Goal: Task Accomplishment & Management: Manage account settings

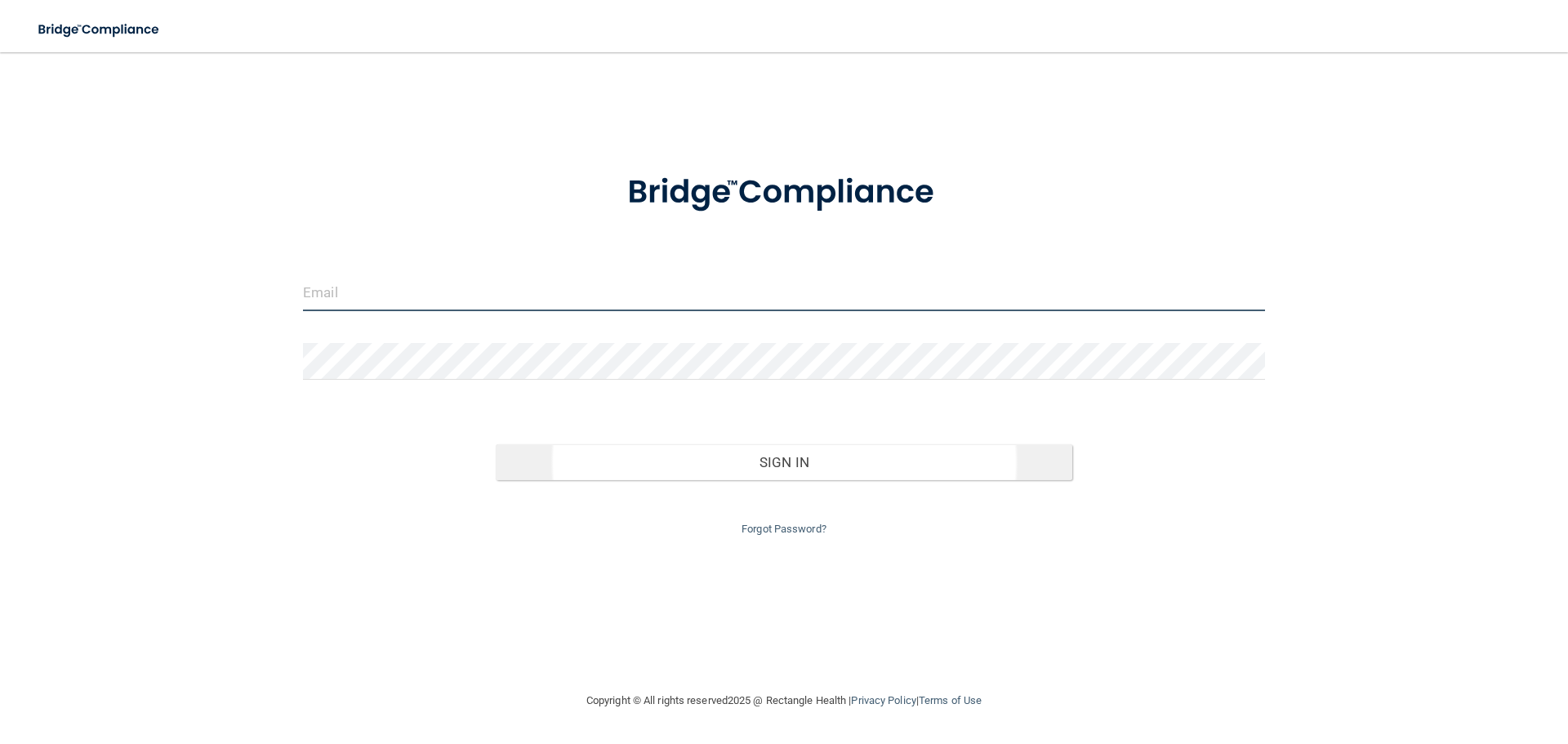
type input "[EMAIL_ADDRESS][DOMAIN_NAME]"
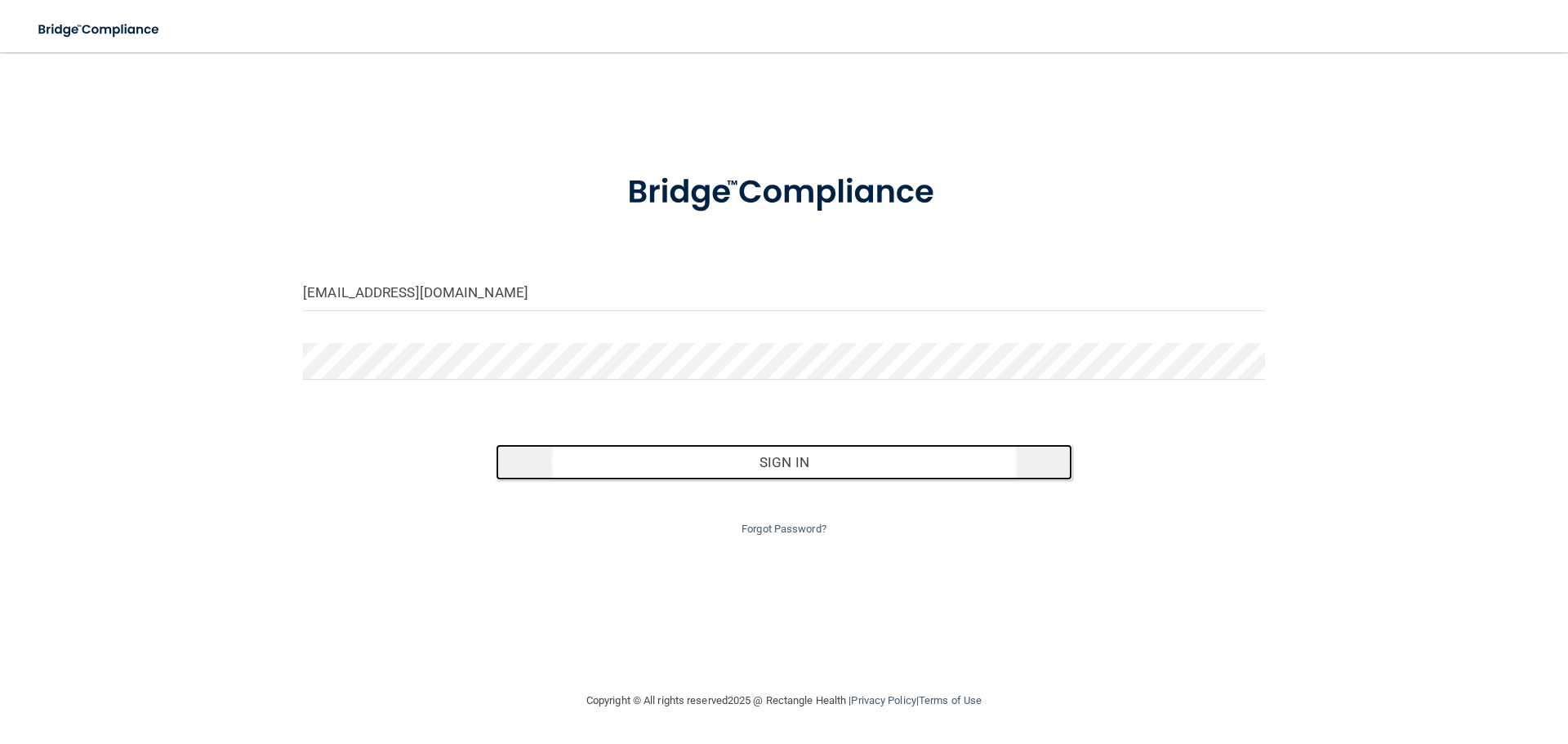
click at [775, 461] on button "Sign In" at bounding box center [785, 462] width 578 height 36
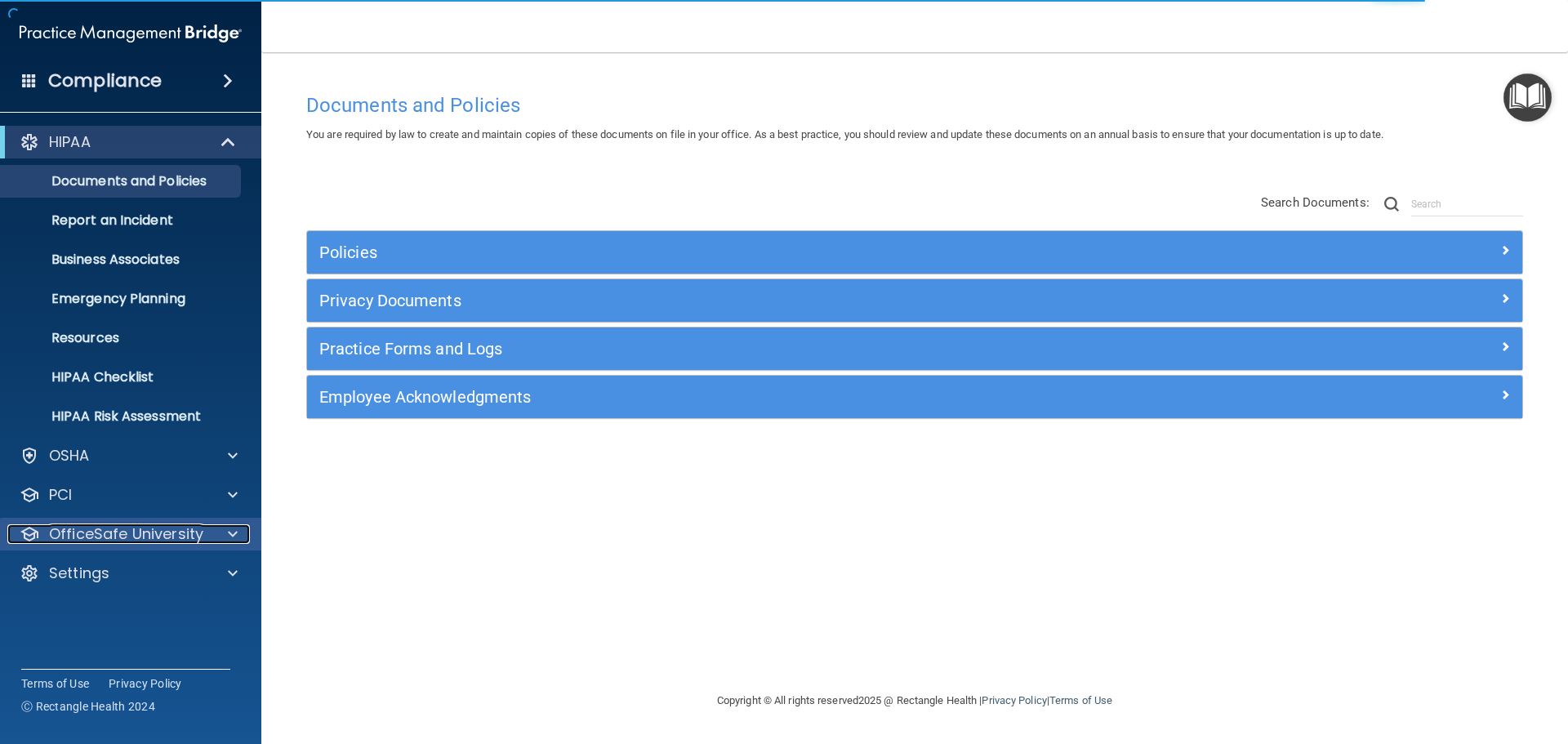
click at [100, 537] on p "OfficeSafe University" at bounding box center [126, 534] width 154 height 20
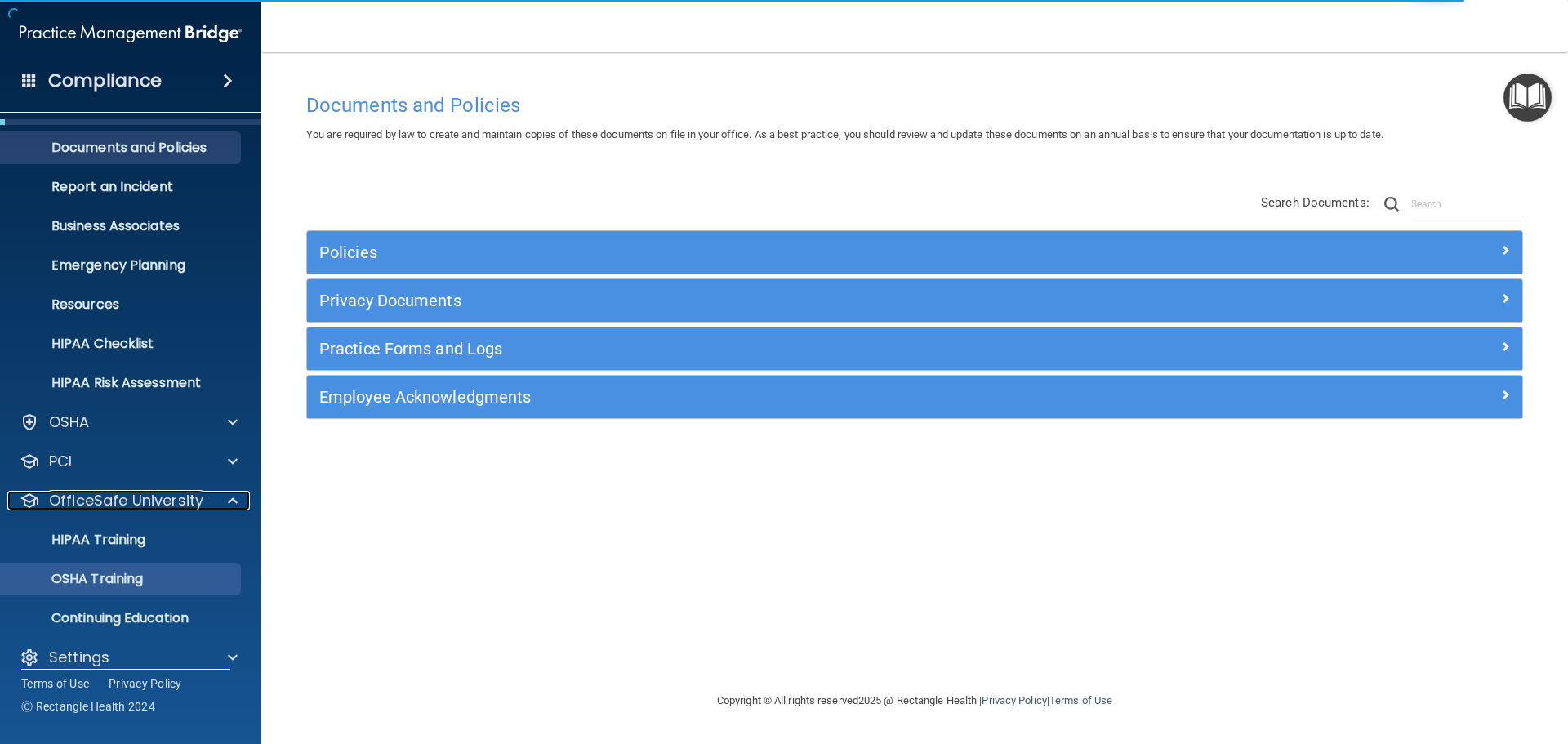
scroll to position [52, 0]
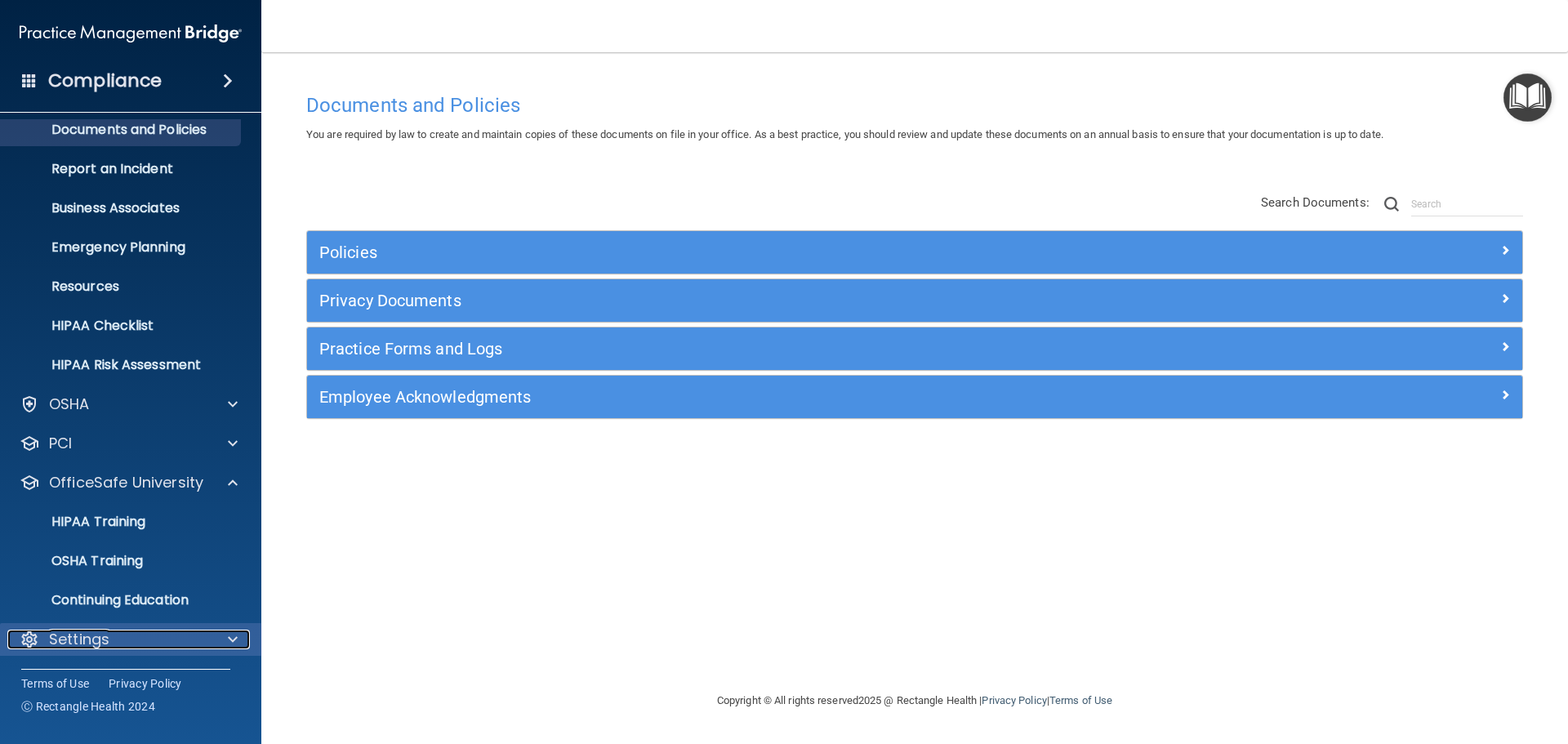
click at [139, 635] on div "Settings" at bounding box center [108, 640] width 203 height 20
click at [167, 633] on div "Settings" at bounding box center [108, 640] width 203 height 20
click at [233, 649] on span at bounding box center [233, 640] width 10 height 20
click at [234, 639] on span at bounding box center [233, 640] width 10 height 20
click at [233, 644] on span at bounding box center [233, 640] width 10 height 20
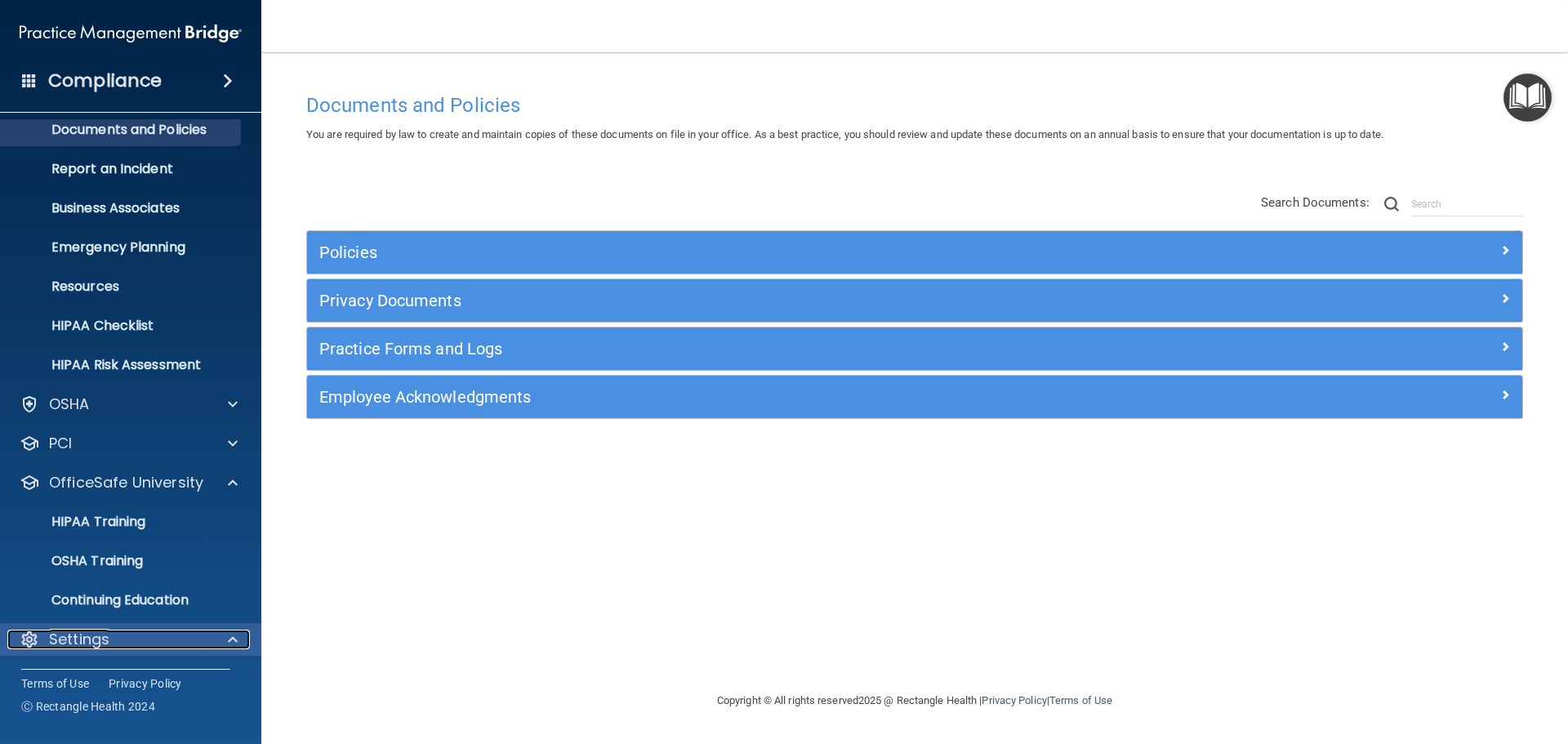
click at [233, 644] on span at bounding box center [233, 640] width 10 height 20
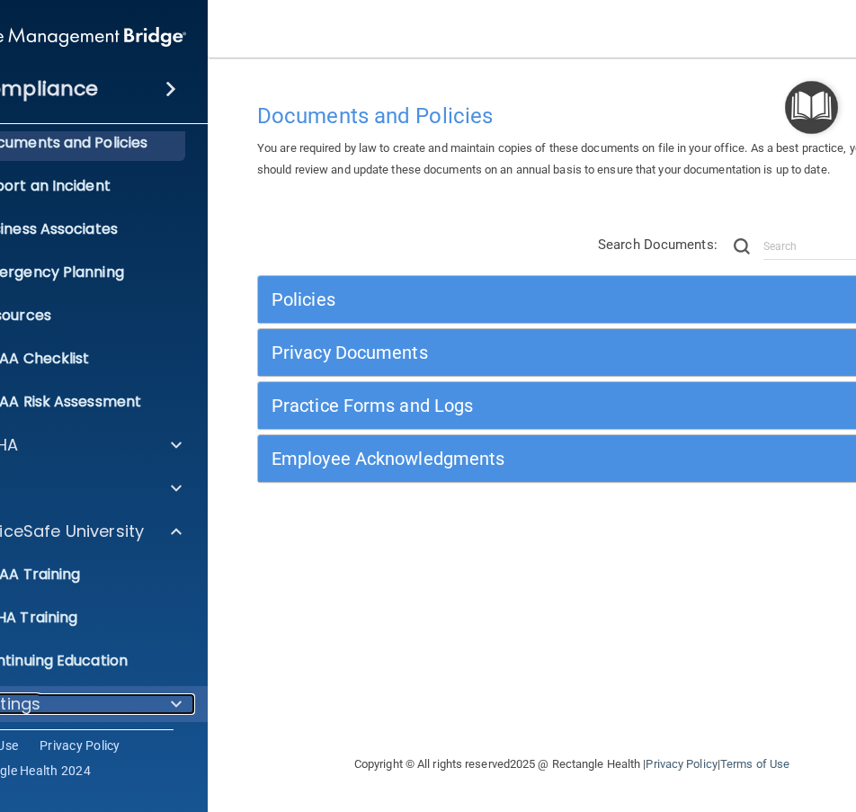
click at [172, 699] on span at bounding box center [176, 704] width 11 height 22
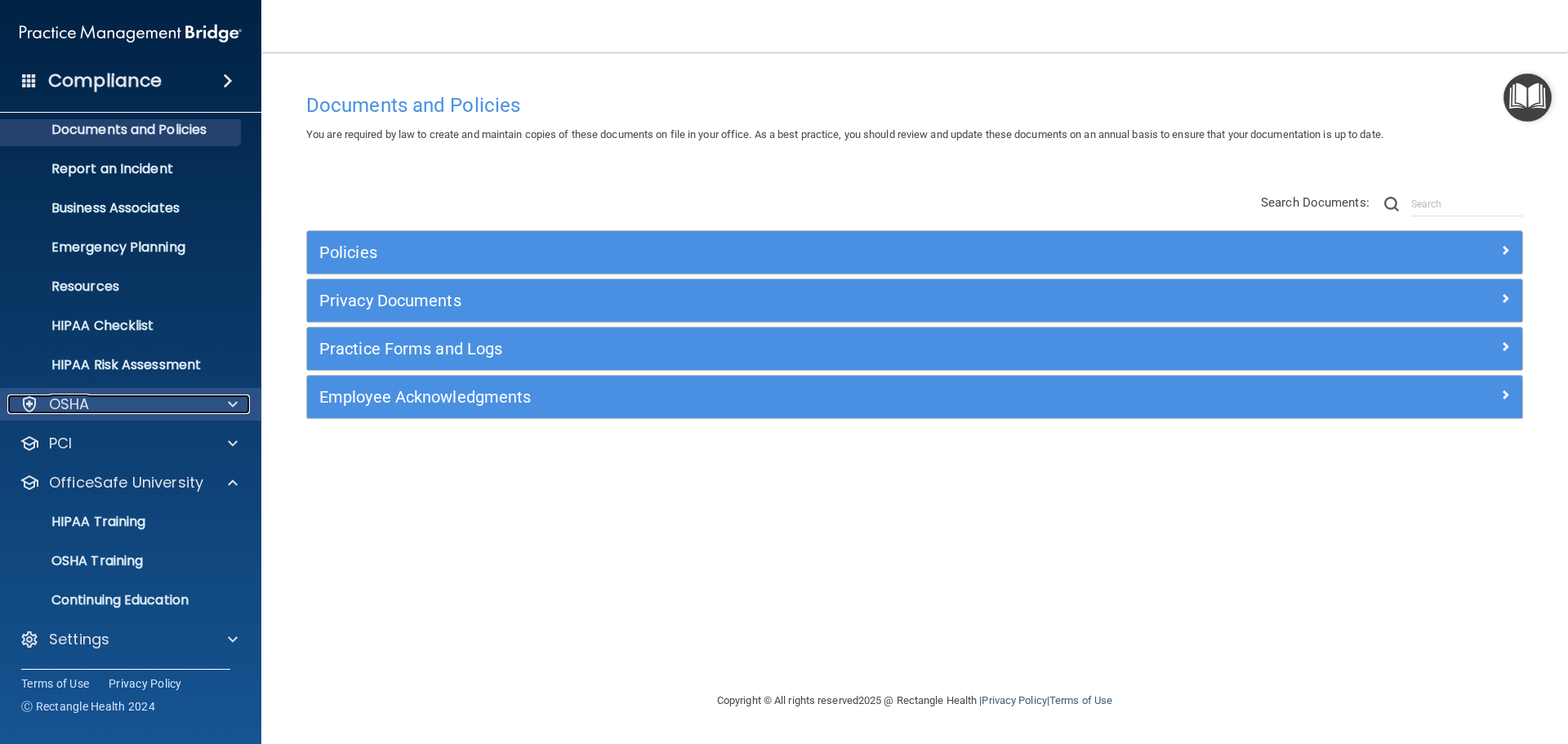
click at [147, 396] on div "OSHA" at bounding box center [108, 404] width 203 height 20
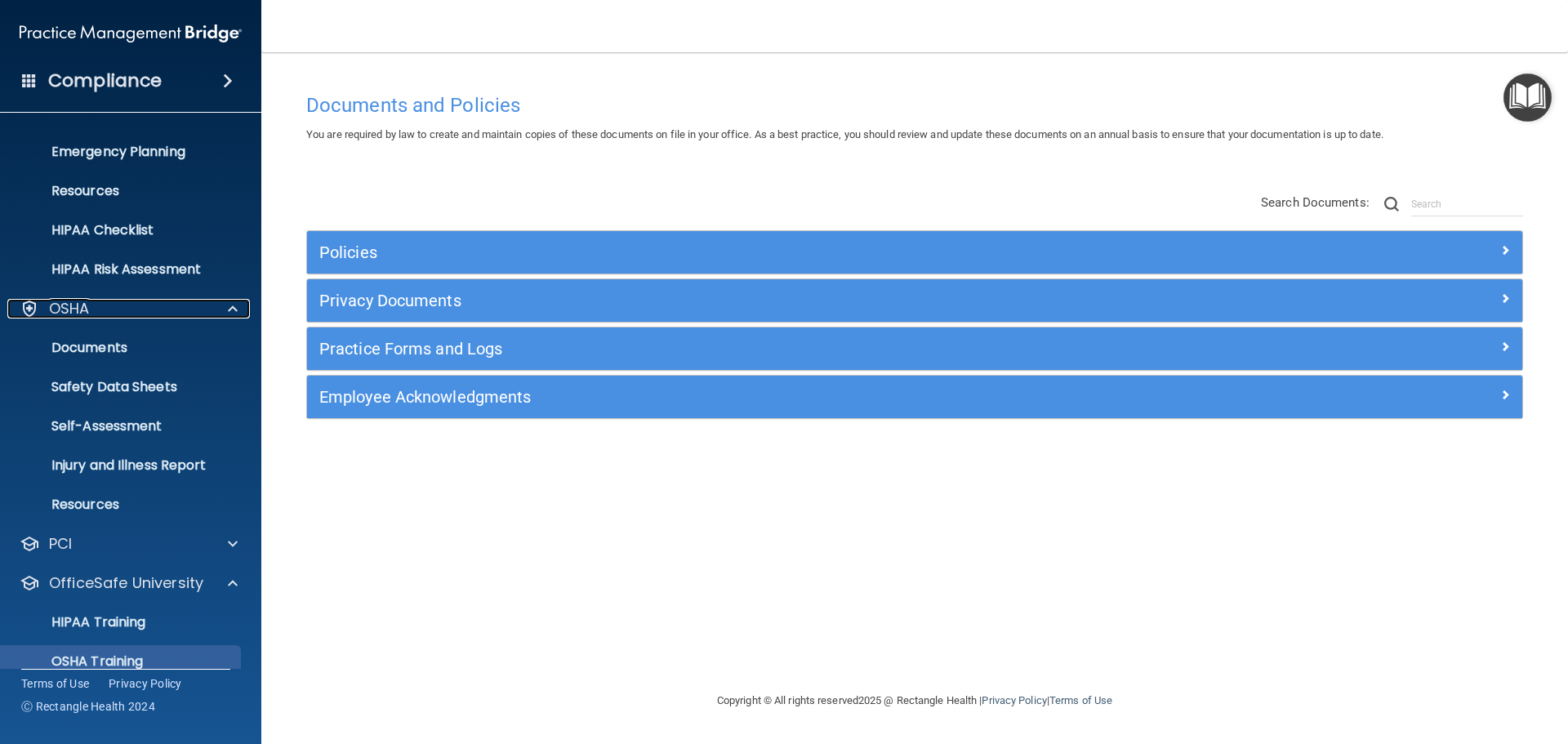
scroll to position [247, 0]
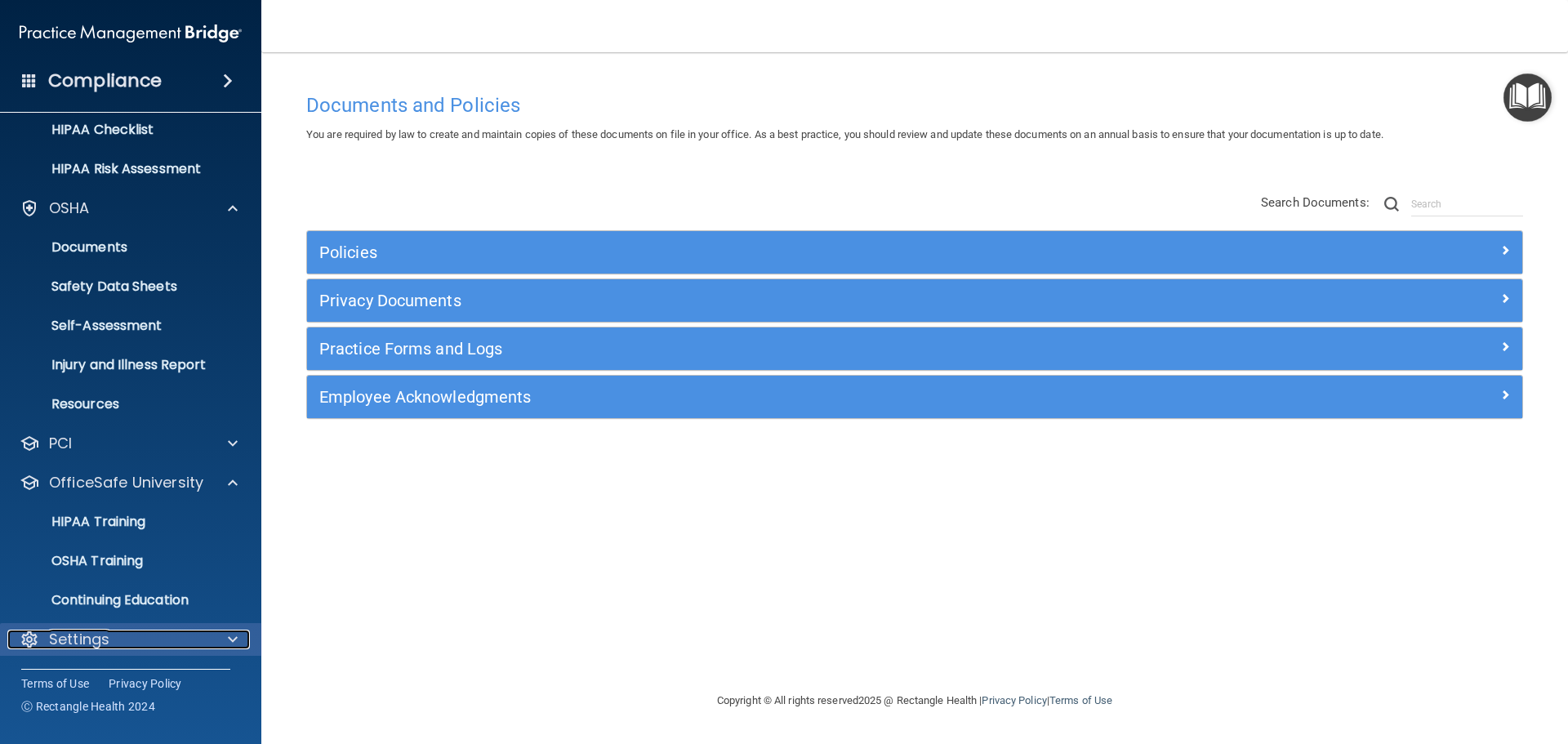
click at [226, 630] on div at bounding box center [230, 640] width 41 height 20
click at [231, 638] on span at bounding box center [233, 640] width 10 height 20
click at [35, 636] on div at bounding box center [30, 640] width 20 height 20
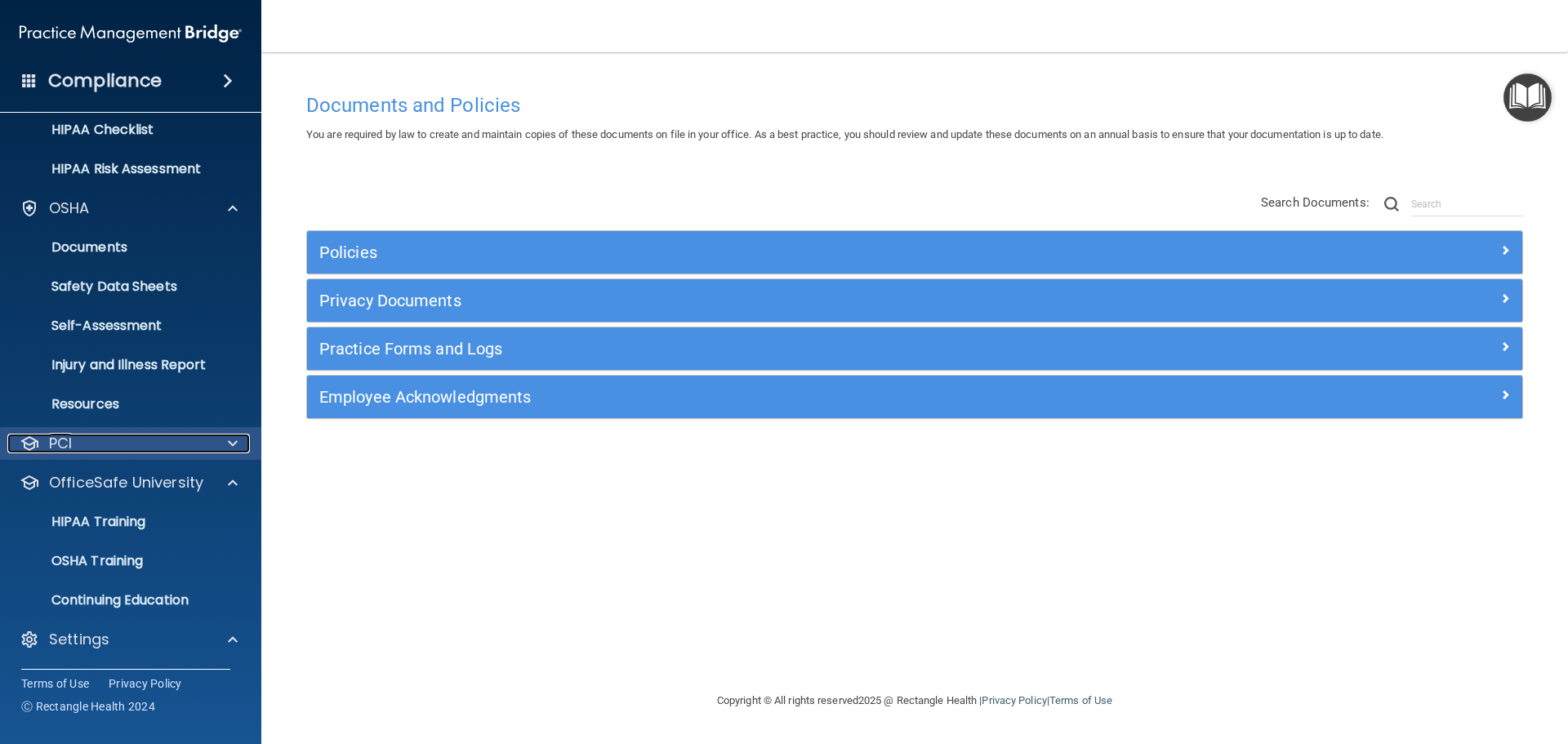
click at [220, 445] on div at bounding box center [230, 443] width 41 height 20
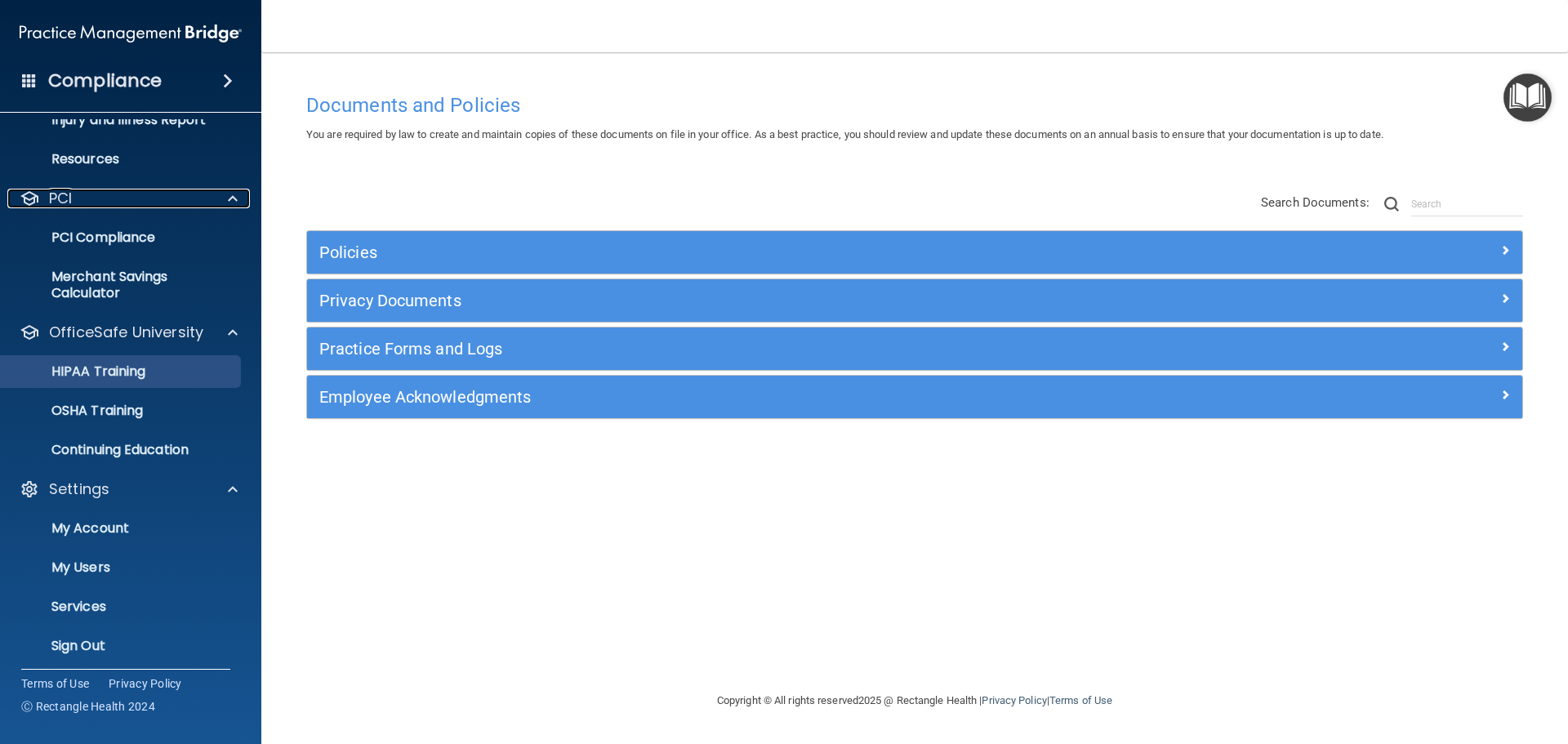
scroll to position [499, 0]
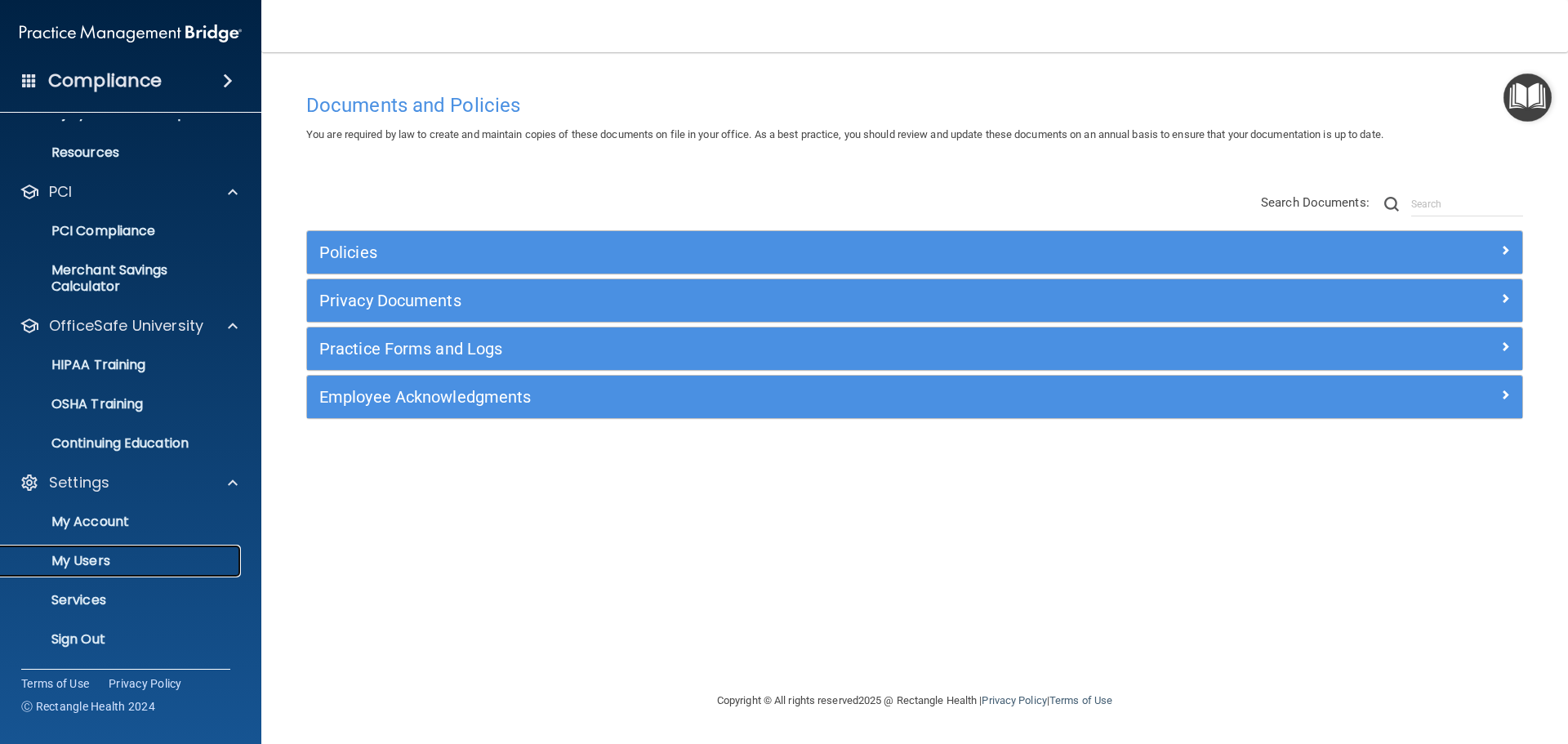
click at [138, 566] on p "My Users" at bounding box center [122, 561] width 223 height 16
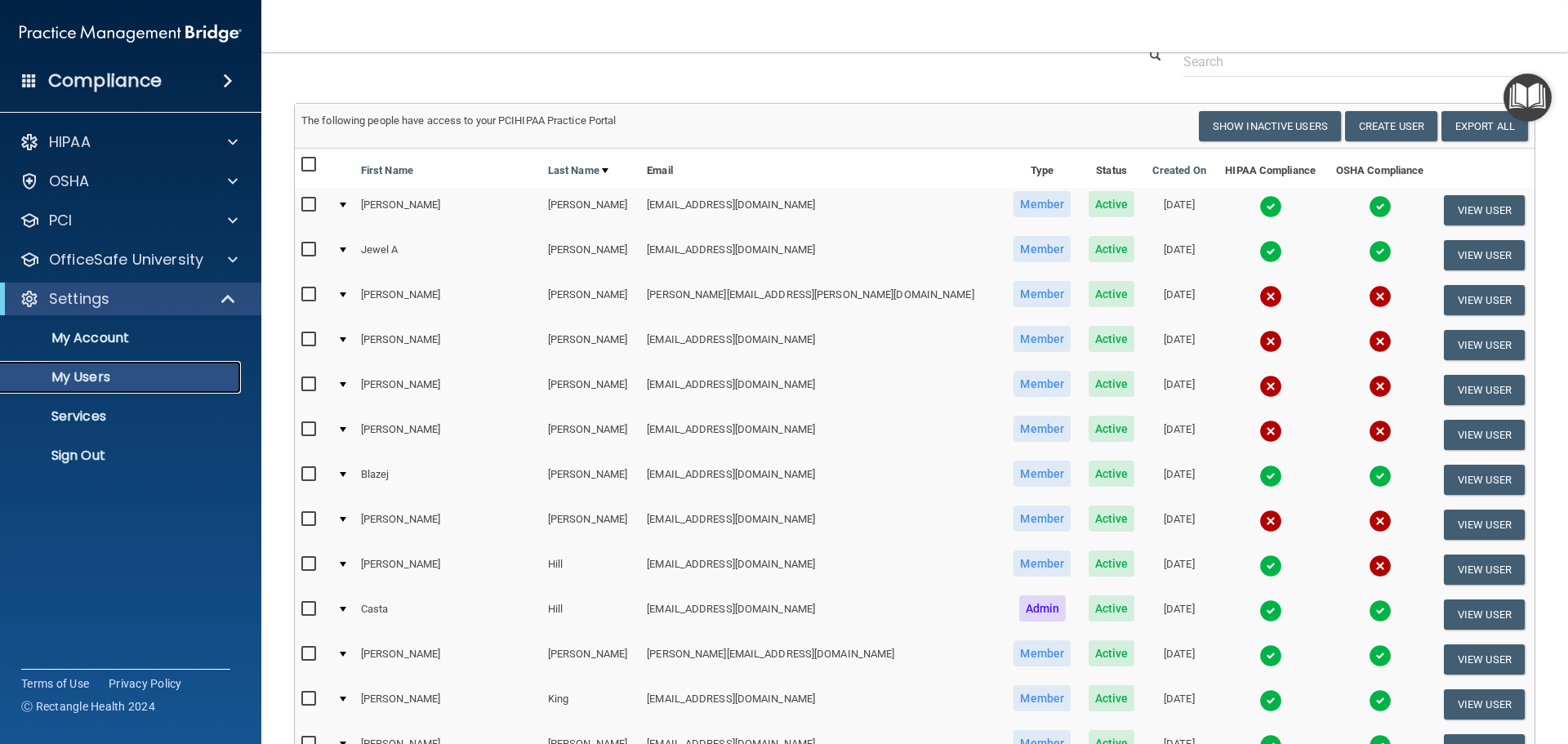
scroll to position [164, 0]
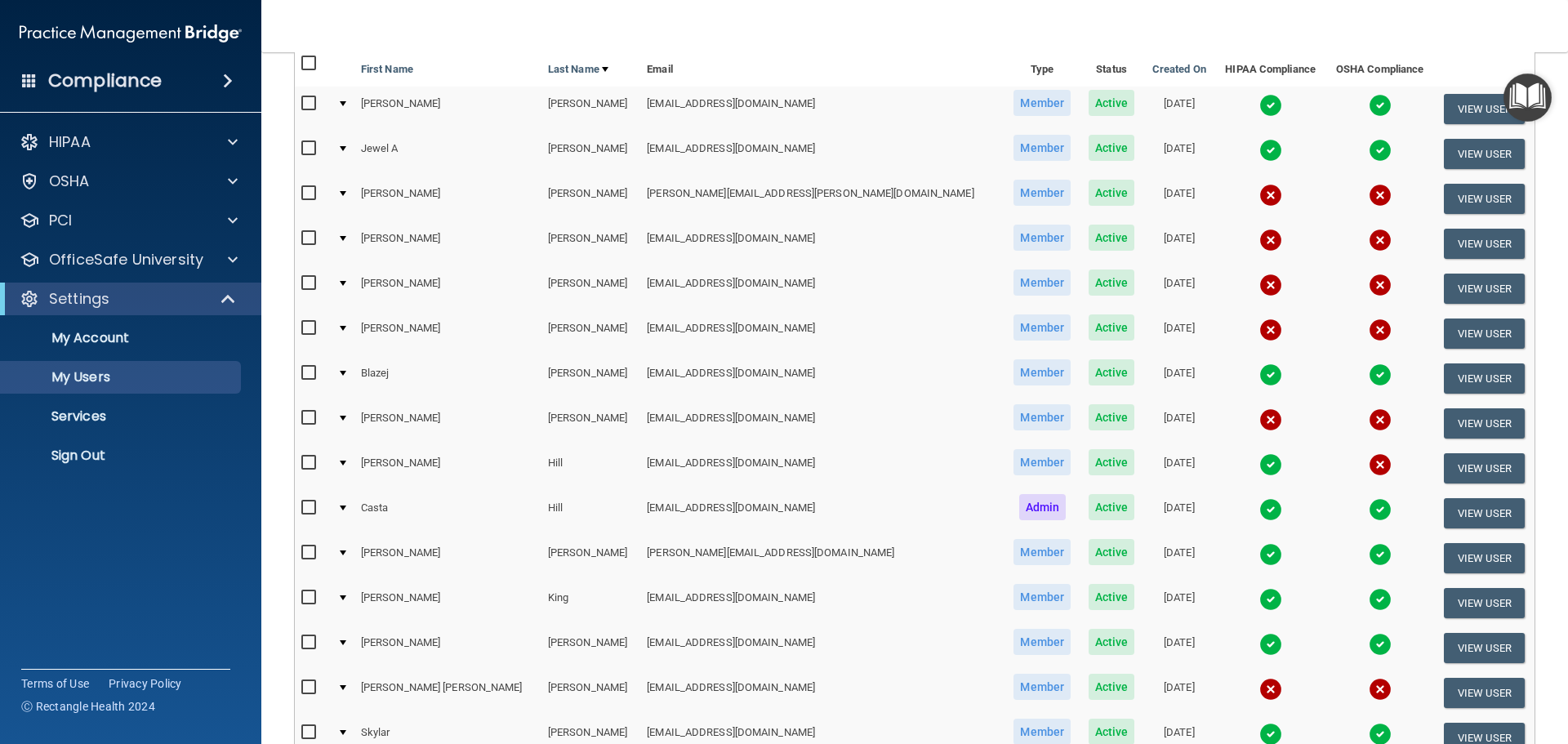
click at [306, 193] on input "checkbox" at bounding box center [311, 193] width 19 height 13
checkbox input "true"
click at [306, 235] on input "checkbox" at bounding box center [311, 238] width 19 height 13
checkbox input "true"
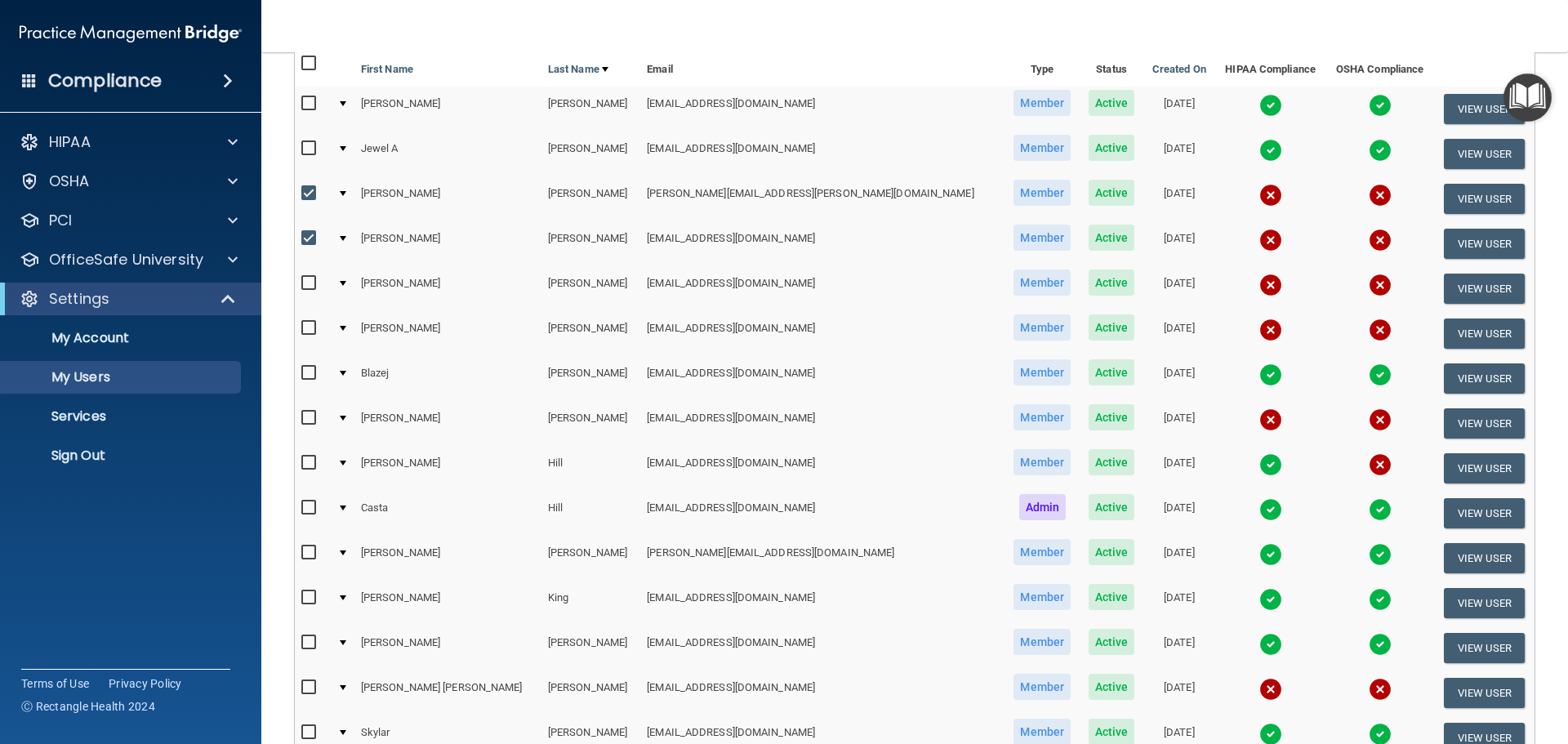
click at [307, 287] on input "checkbox" at bounding box center [311, 283] width 19 height 13
checkbox input "true"
click at [310, 328] on input "checkbox" at bounding box center [311, 328] width 19 height 13
checkbox input "true"
click at [304, 420] on input "checkbox" at bounding box center [311, 418] width 19 height 13
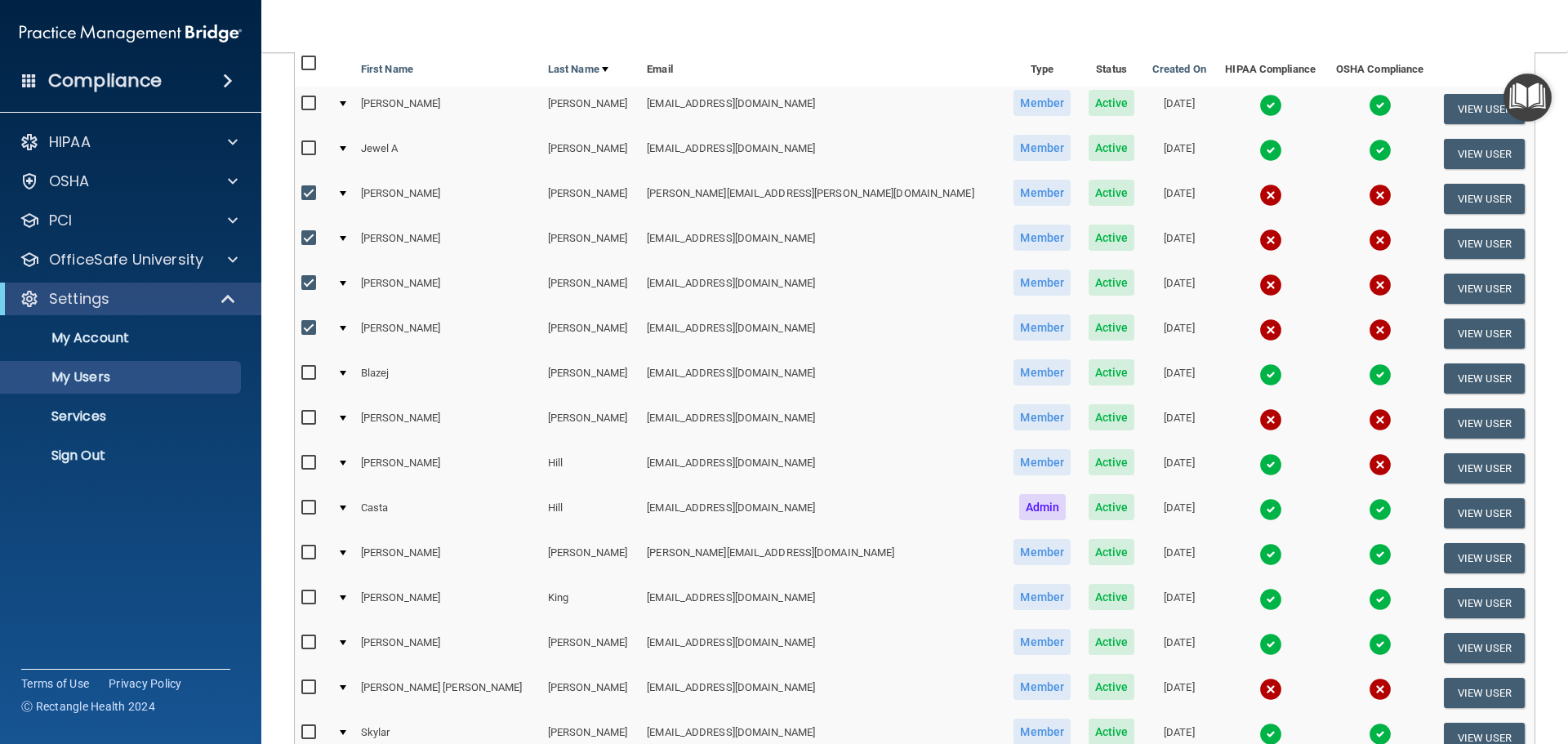
checkbox input "true"
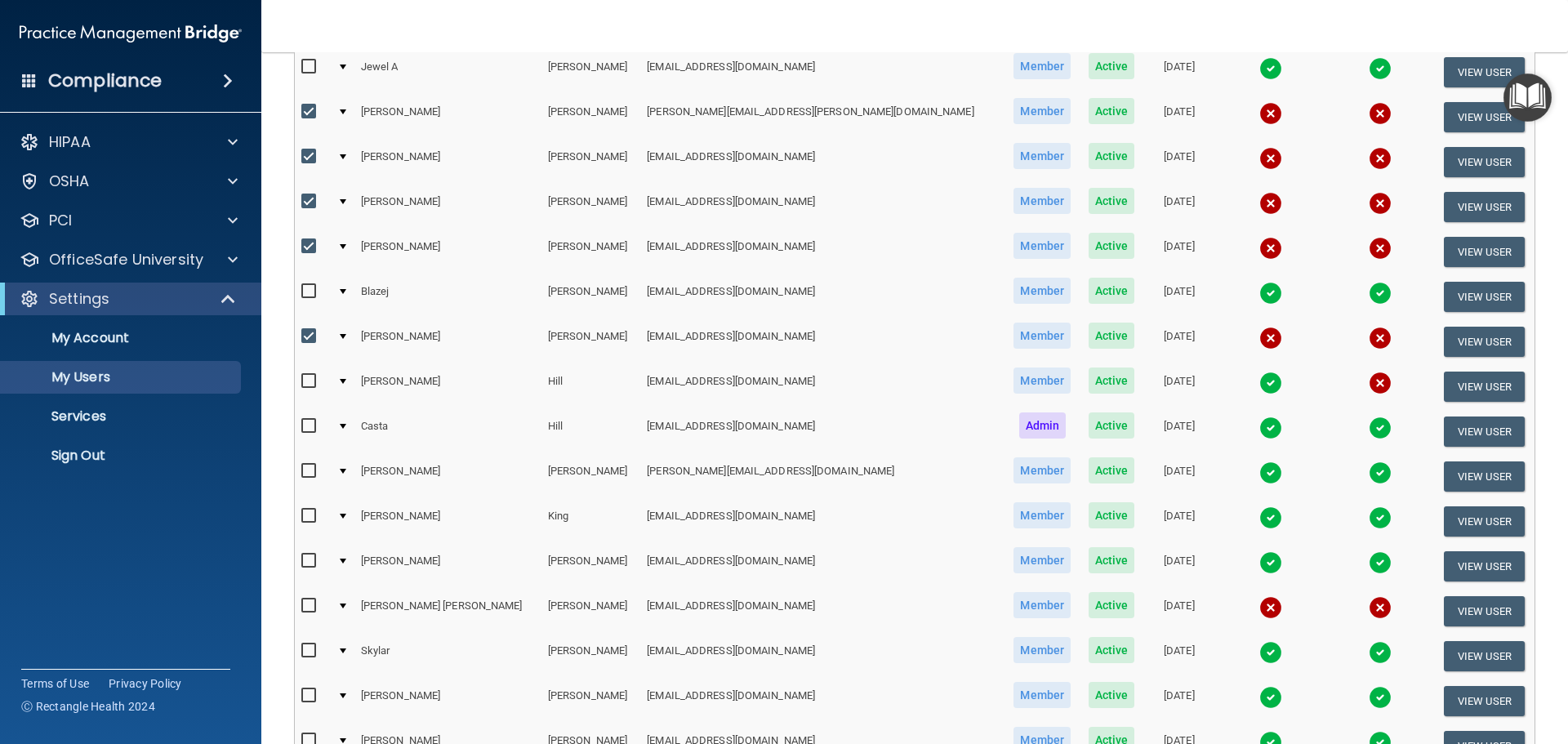
scroll to position [328, 0]
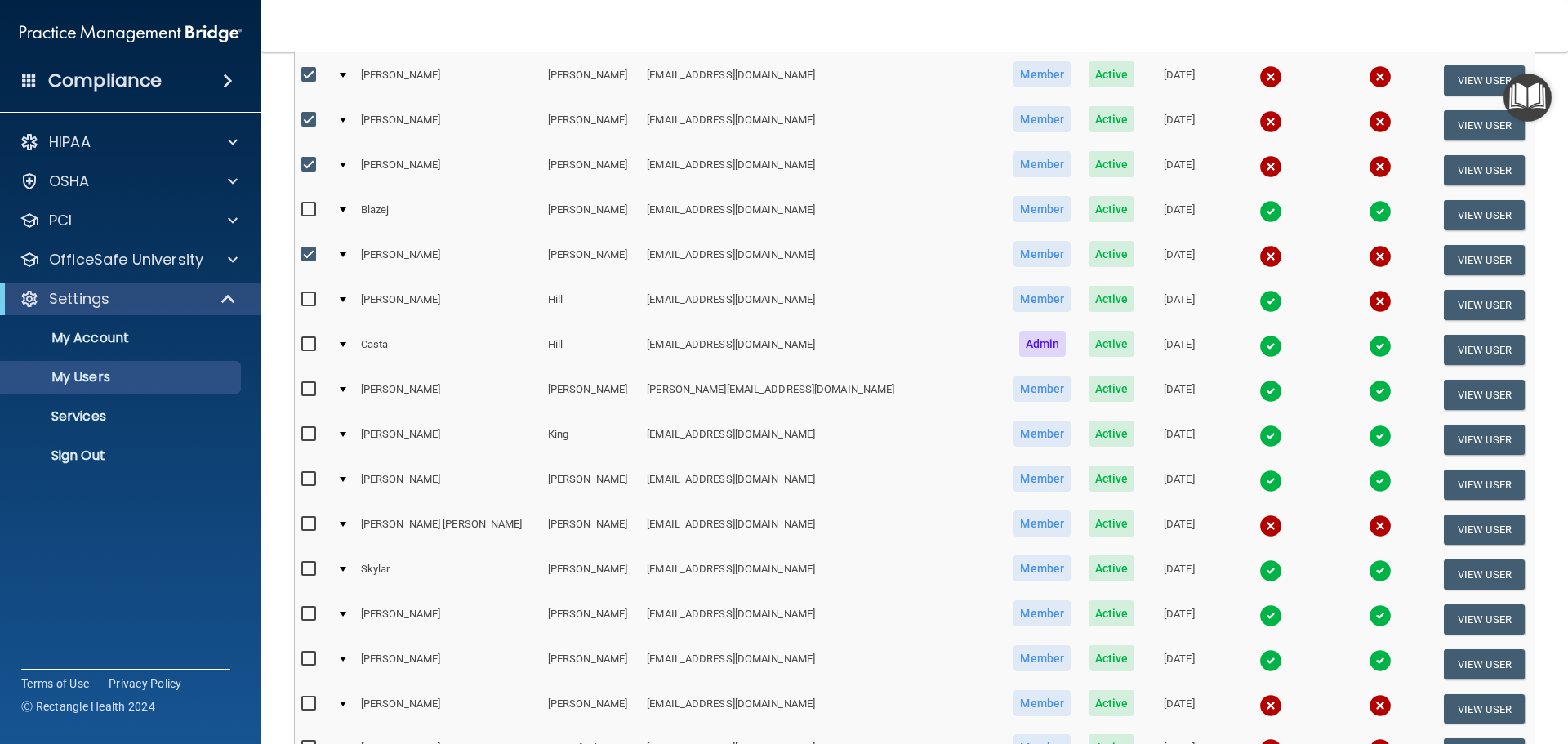
click at [307, 522] on input "checkbox" at bounding box center [311, 524] width 19 height 13
checkbox input "true"
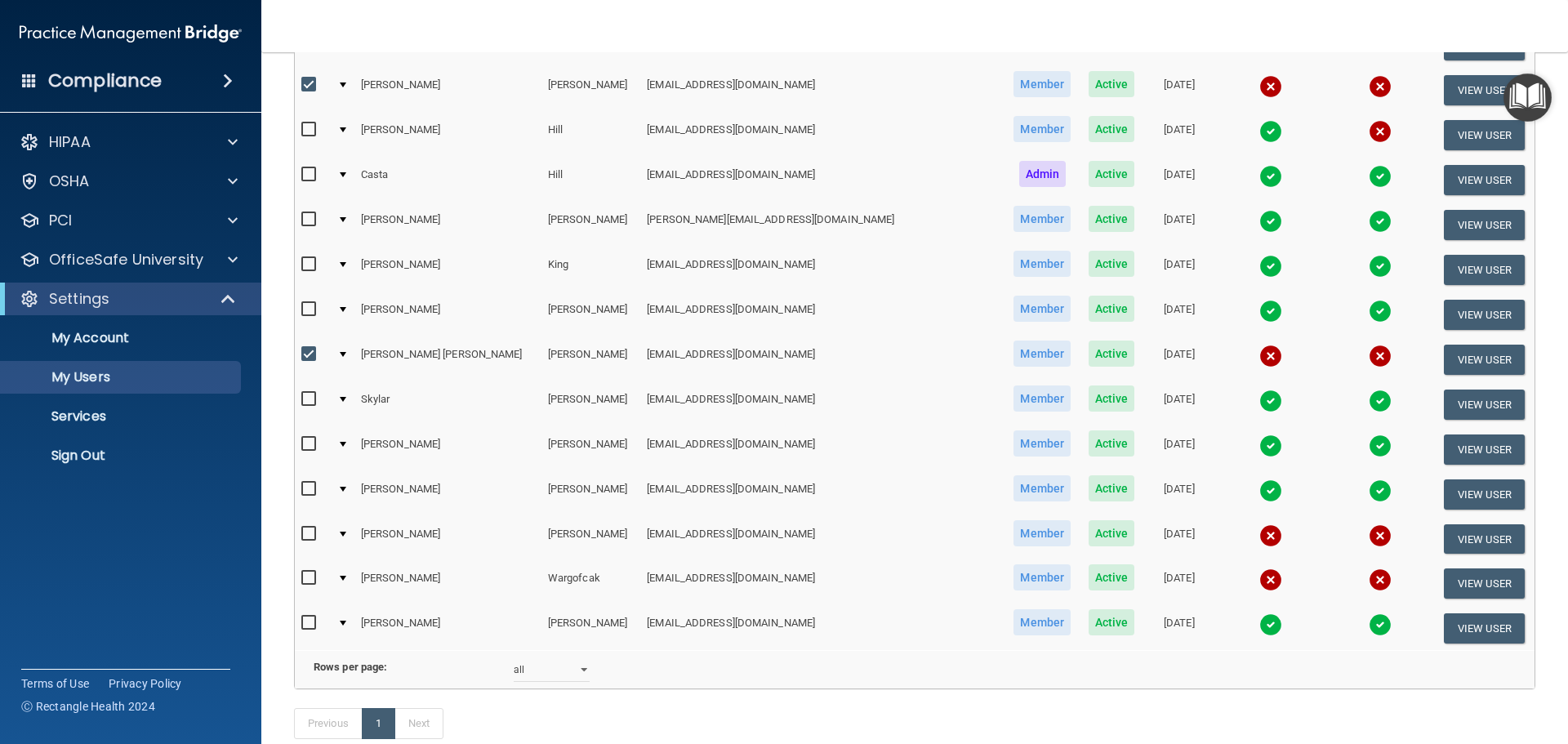
scroll to position [573, 0]
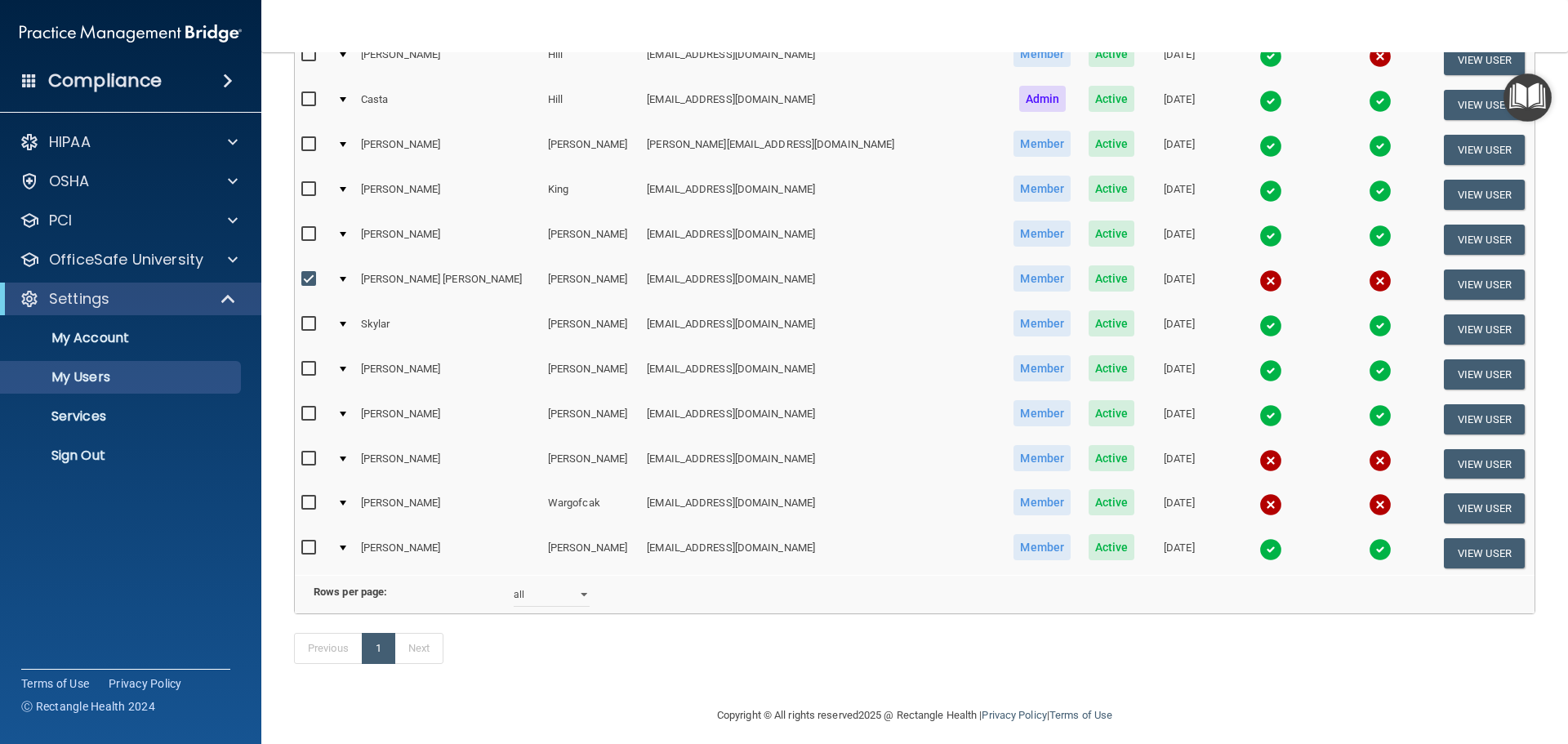
click at [310, 453] on input "checkbox" at bounding box center [311, 459] width 19 height 13
checkbox input "true"
click at [304, 506] on input "checkbox" at bounding box center [311, 503] width 19 height 13
checkbox input "true"
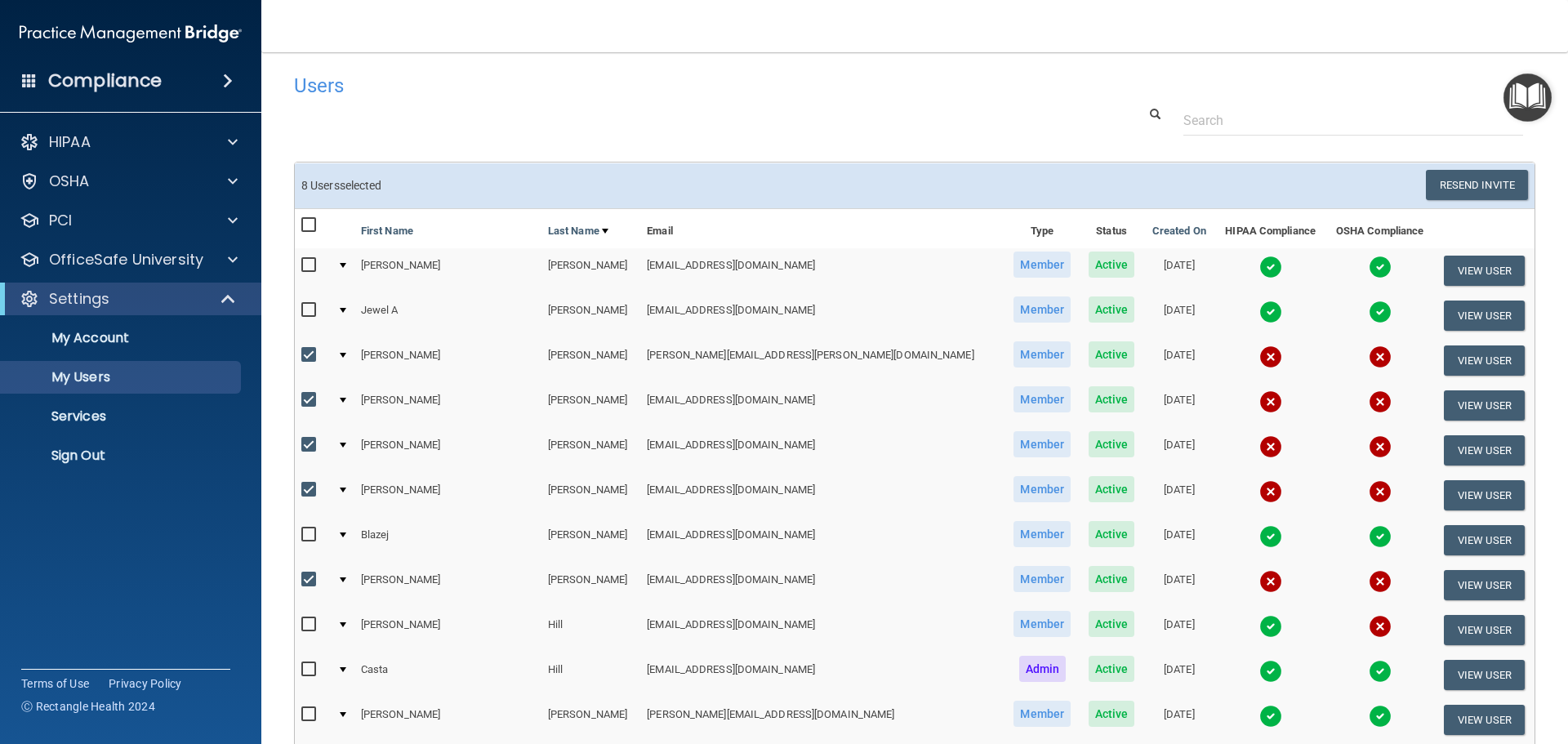
scroll to position [0, 0]
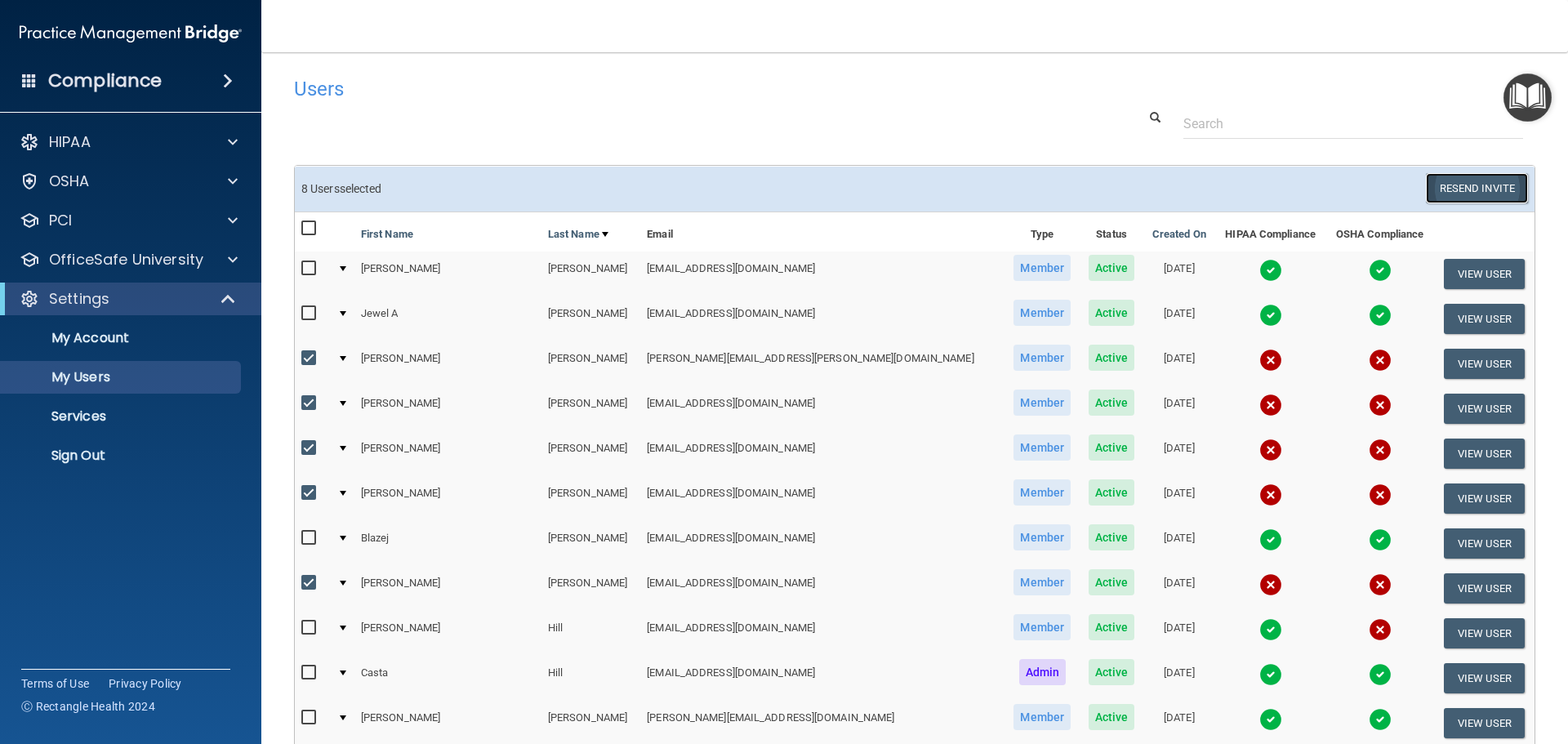
click at [1444, 186] on button "Resend Invite" at bounding box center [1477, 188] width 102 height 30
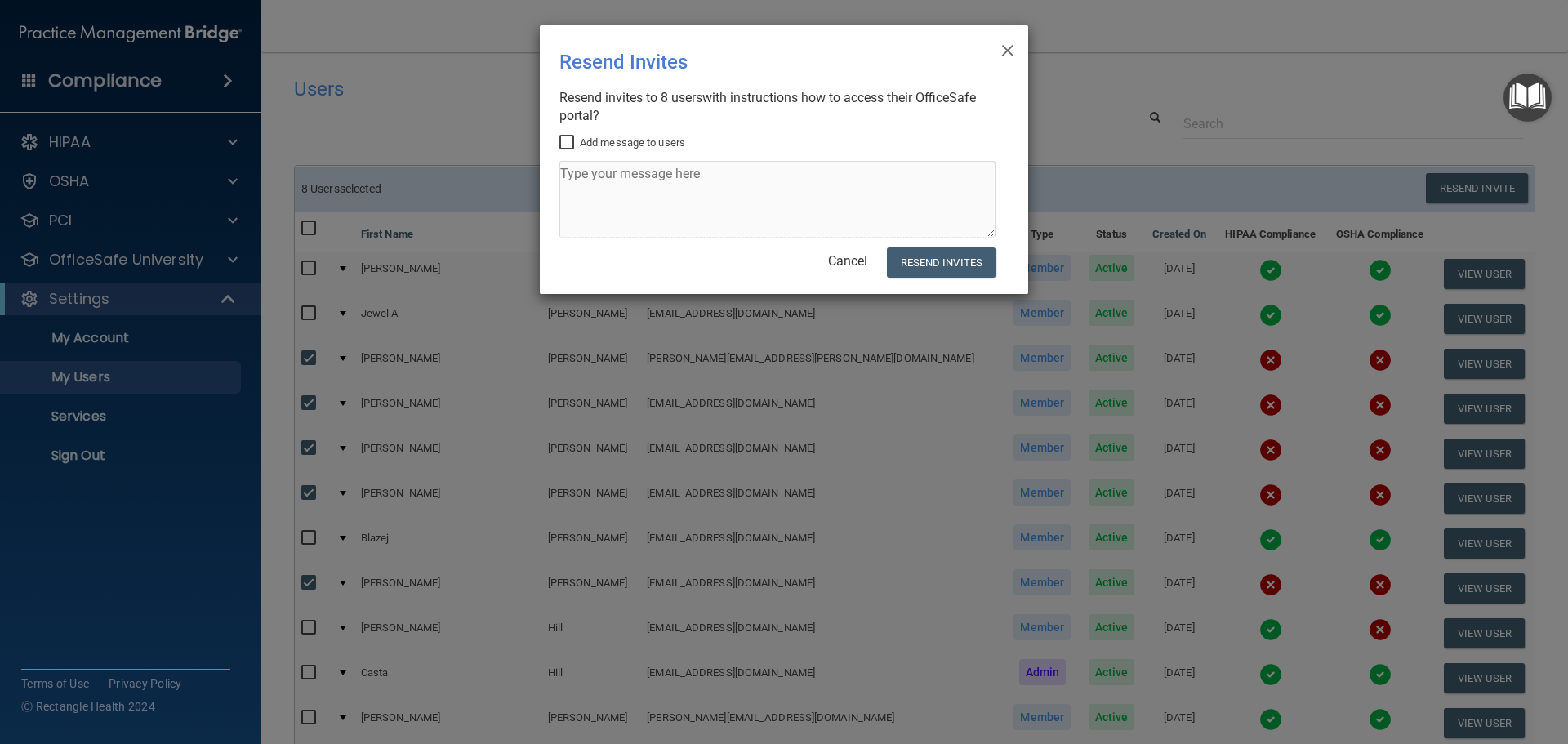
click at [566, 142] on input "Add message to users" at bounding box center [569, 143] width 19 height 13
checkbox input "true"
click at [600, 178] on textarea at bounding box center [778, 199] width 436 height 77
click at [579, 168] on textarea at bounding box center [778, 199] width 436 height 77
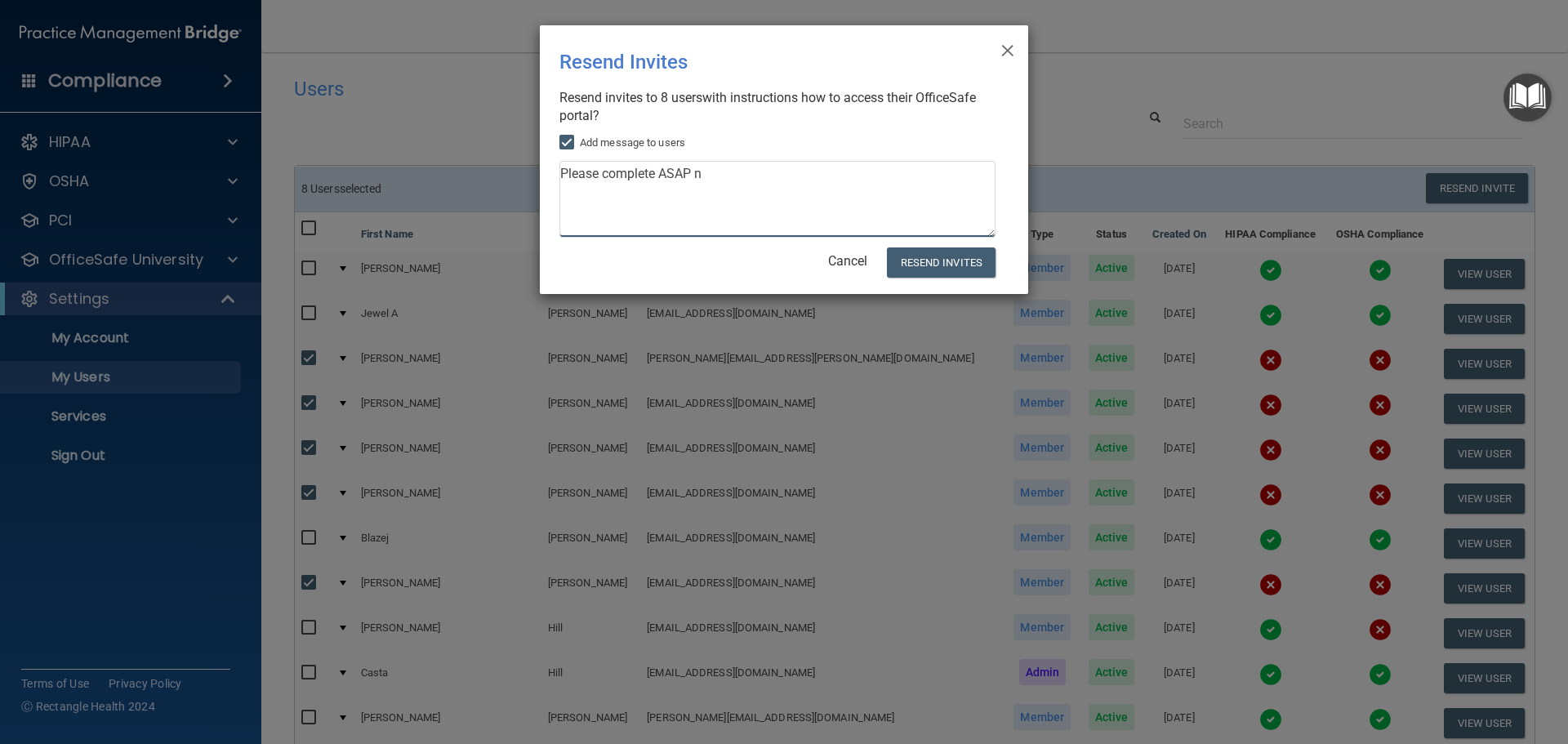
click at [717, 175] on textarea "Please complete ASAP n" at bounding box center [778, 199] width 436 height 77
type textarea "Please complete ASAP Thanks, Casta"
click at [927, 264] on button "Resend Invites" at bounding box center [941, 262] width 109 height 30
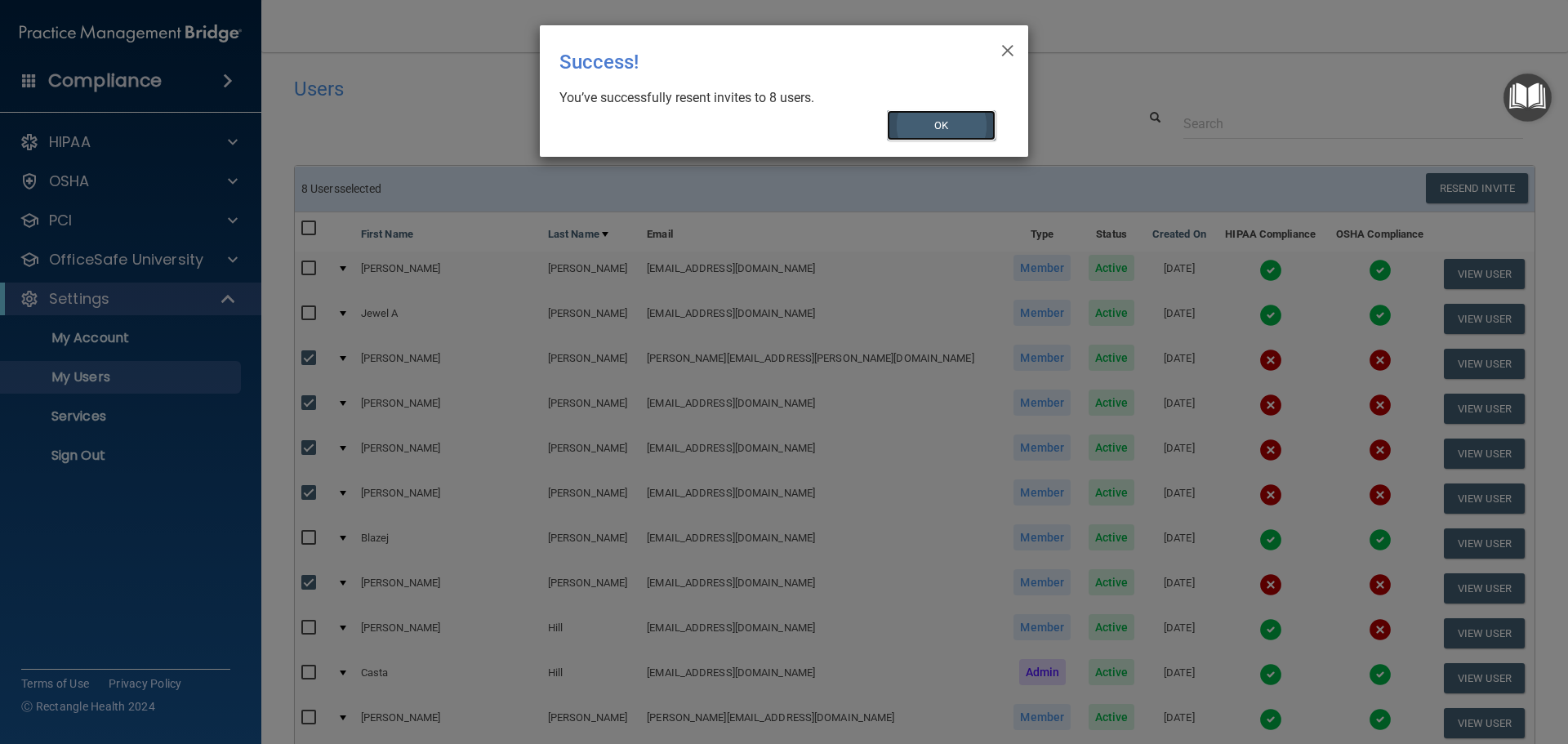
click at [918, 125] on button "OK" at bounding box center [941, 124] width 109 height 30
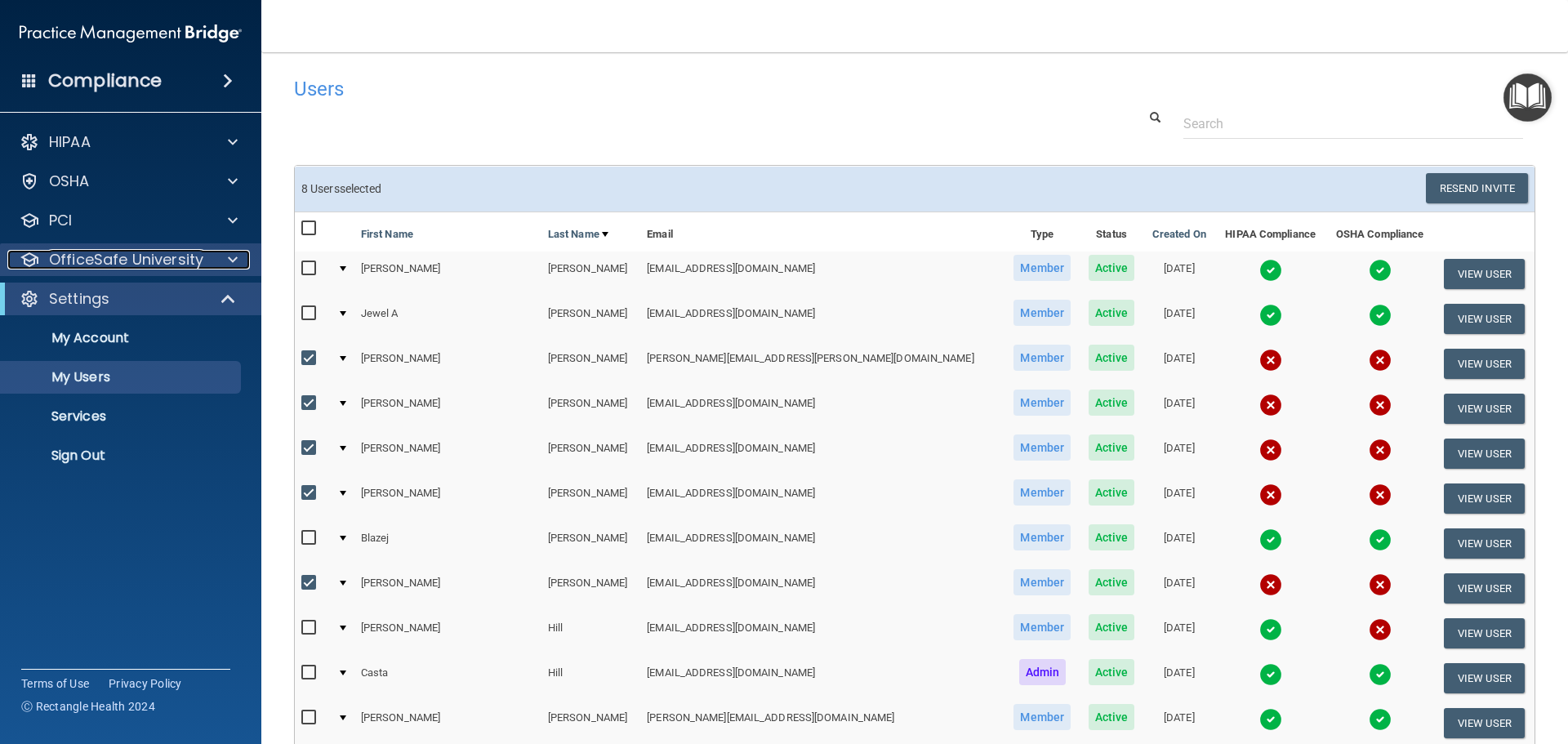
click at [112, 258] on p "OfficeSafe University" at bounding box center [126, 260] width 154 height 20
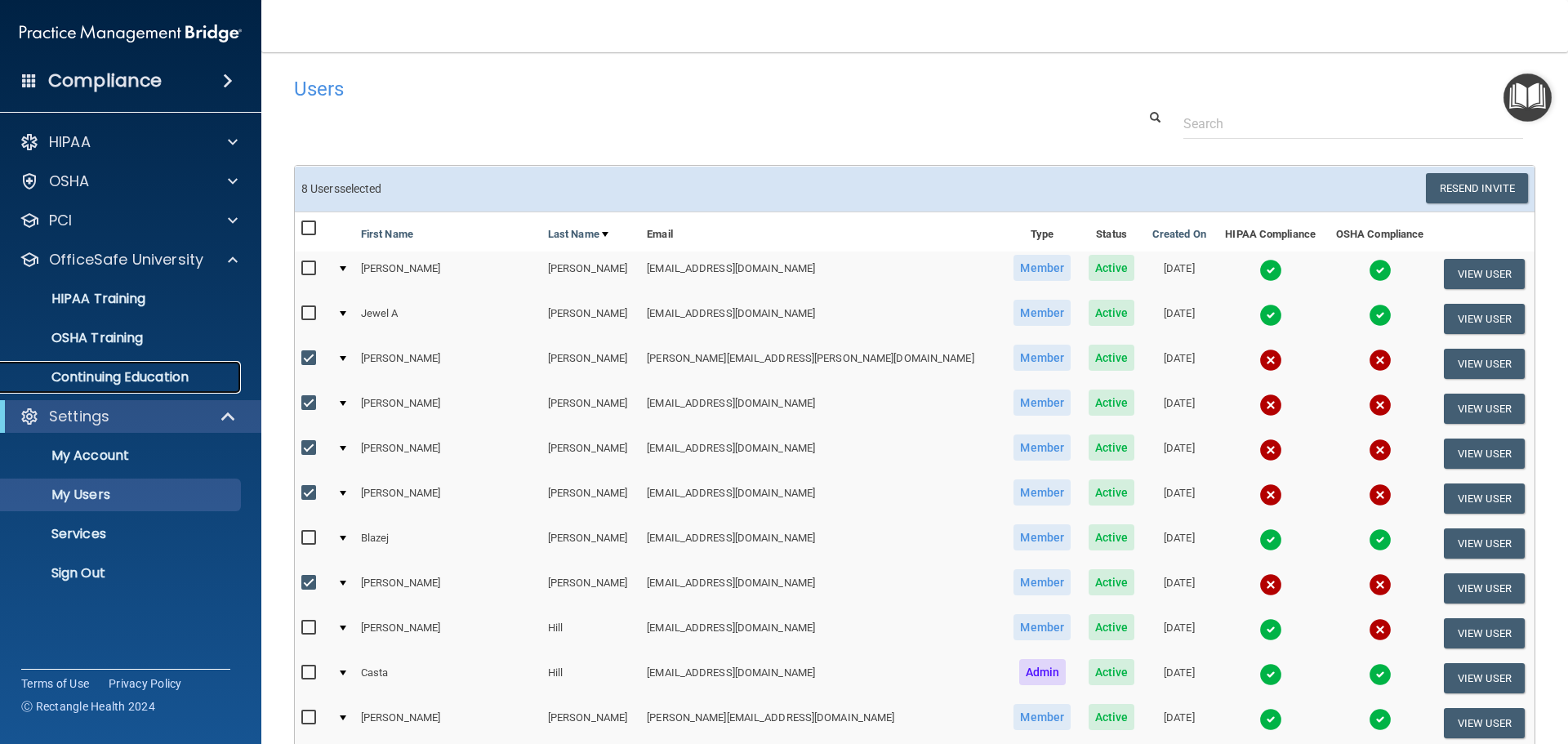
click at [129, 380] on p "Continuing Education" at bounding box center [122, 377] width 223 height 16
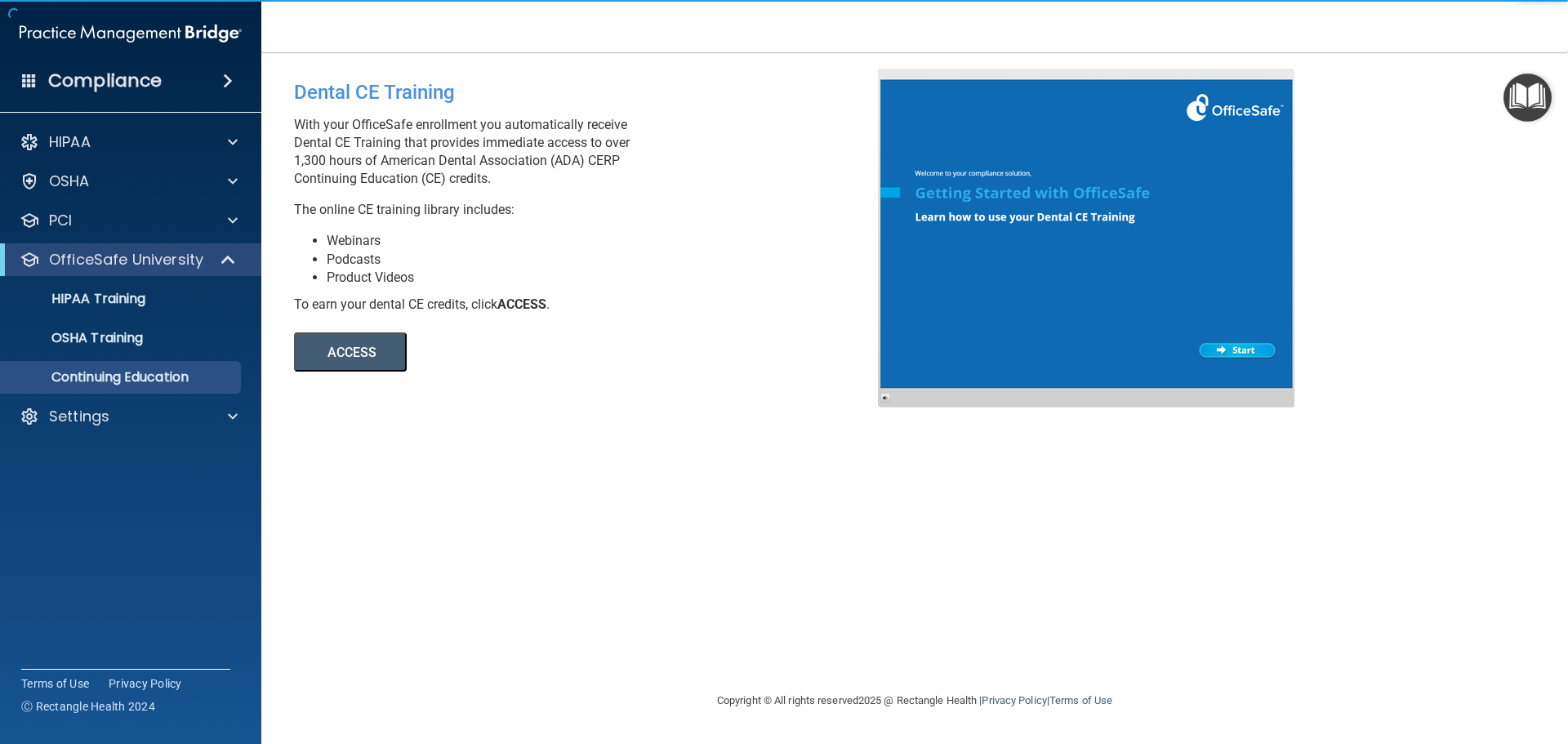
click at [371, 352] on button "ACCESS" at bounding box center [351, 352] width 113 height 39
